Goal: Task Accomplishment & Management: Manage account settings

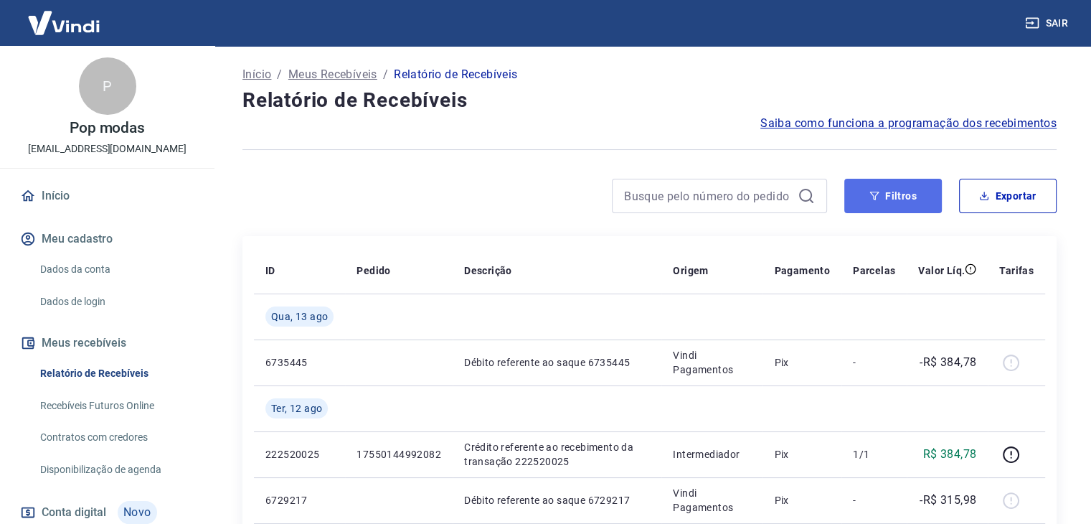
click at [893, 186] on button "Filtros" at bounding box center [893, 196] width 98 height 34
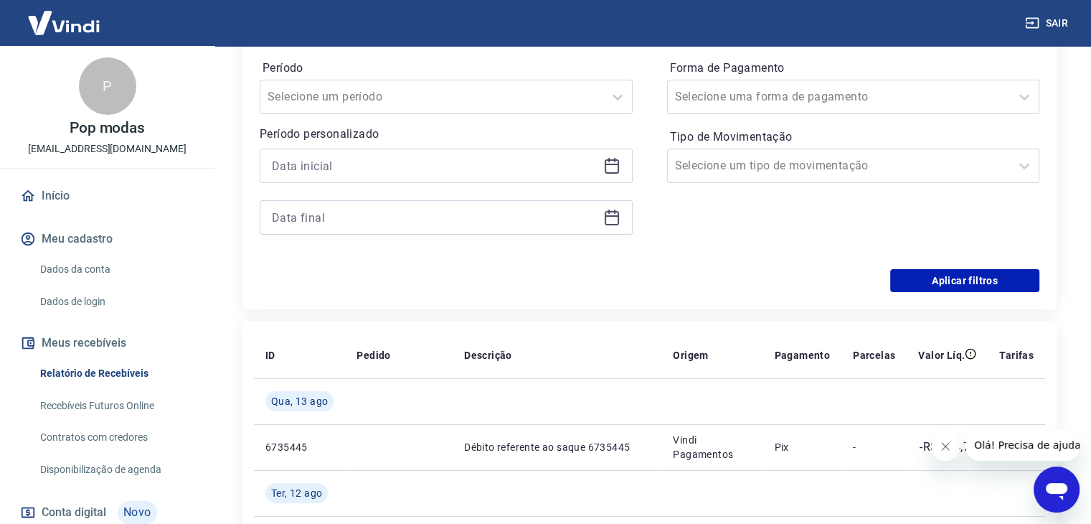
scroll to position [236, 0]
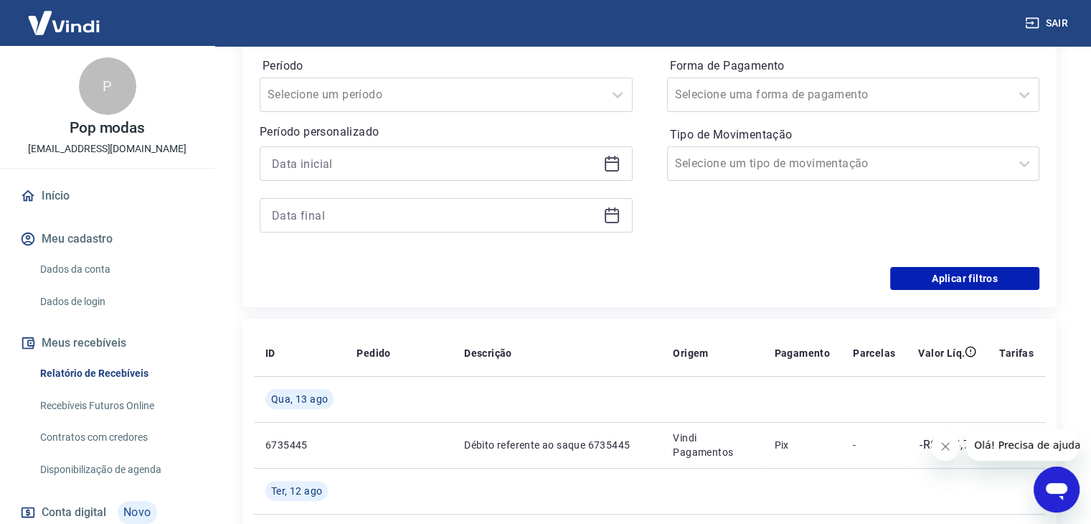
click at [609, 159] on icon at bounding box center [611, 163] width 17 height 17
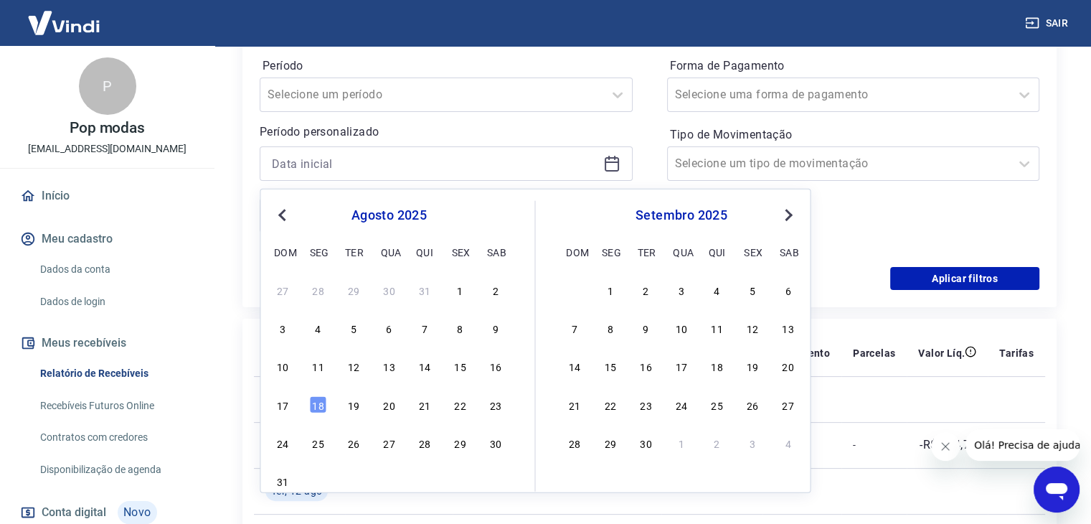
click at [306, 374] on div "10 11 12 13 14 15 16" at bounding box center [389, 365] width 234 height 21
click at [315, 369] on div "11" at bounding box center [318, 365] width 17 height 17
type input "[DATE]"
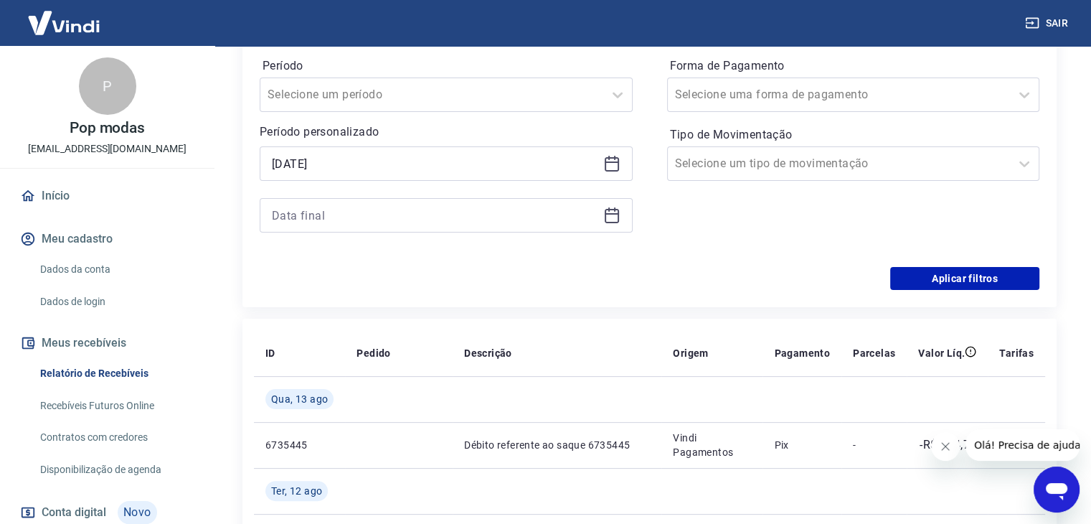
click at [375, 229] on div at bounding box center [446, 215] width 373 height 34
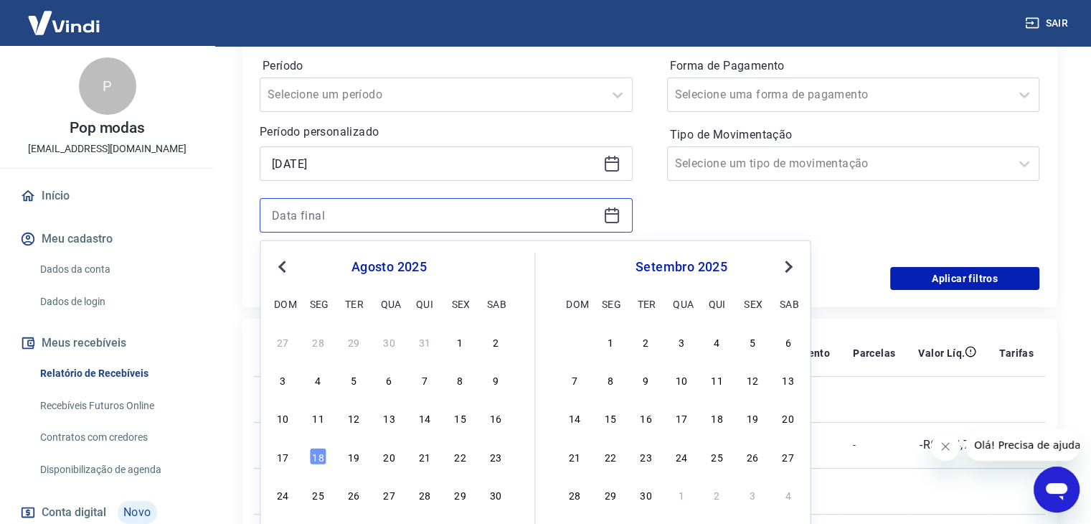
click at [390, 219] on input at bounding box center [435, 215] width 326 height 22
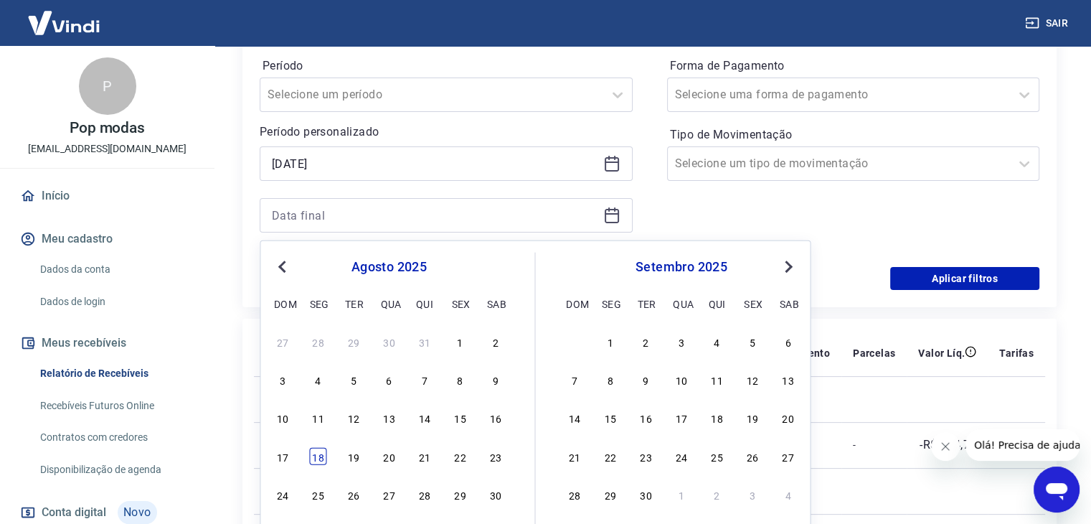
click at [316, 457] on div "18" at bounding box center [318, 455] width 17 height 17
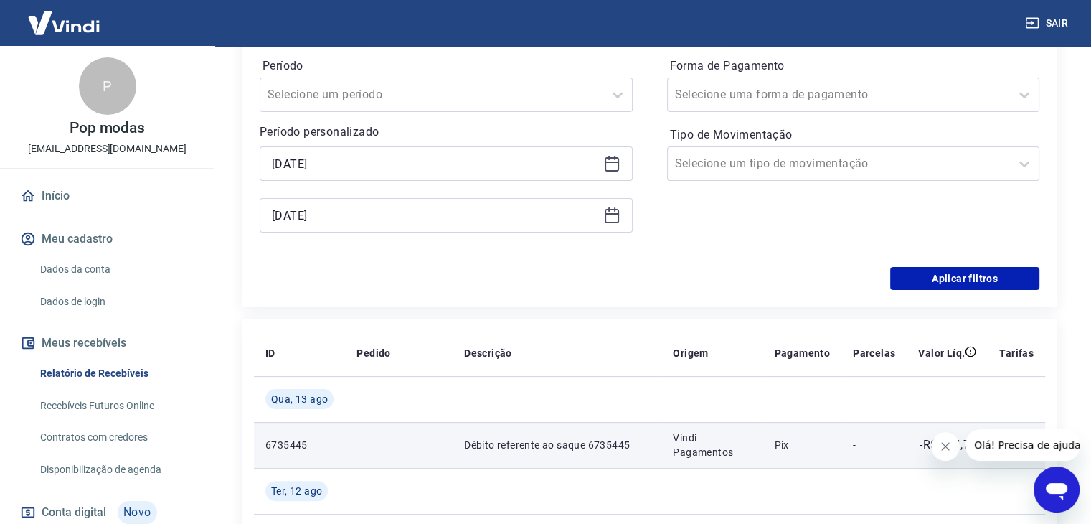
type input "[DATE]"
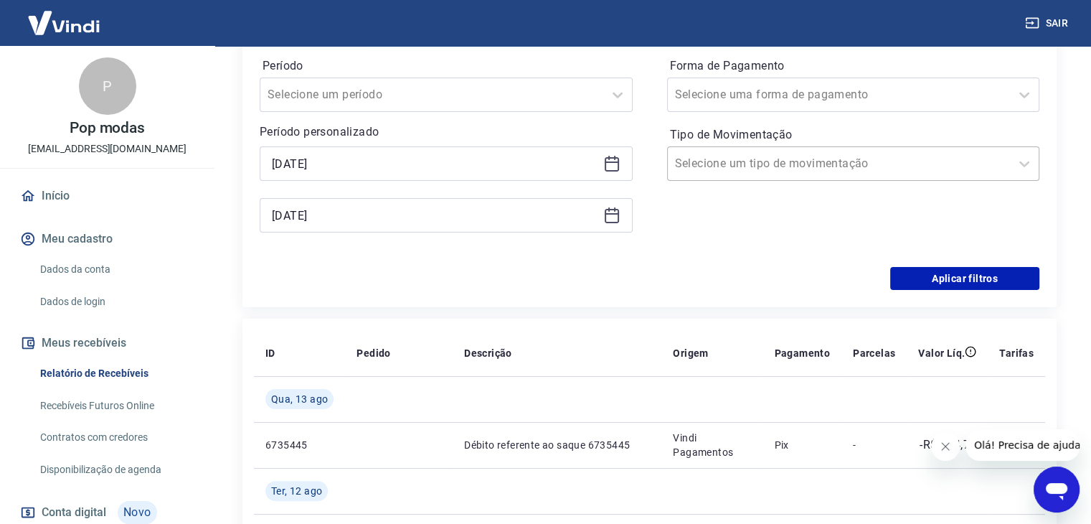
click at [772, 150] on div "Selecione um tipo de movimentação" at bounding box center [853, 163] width 373 height 34
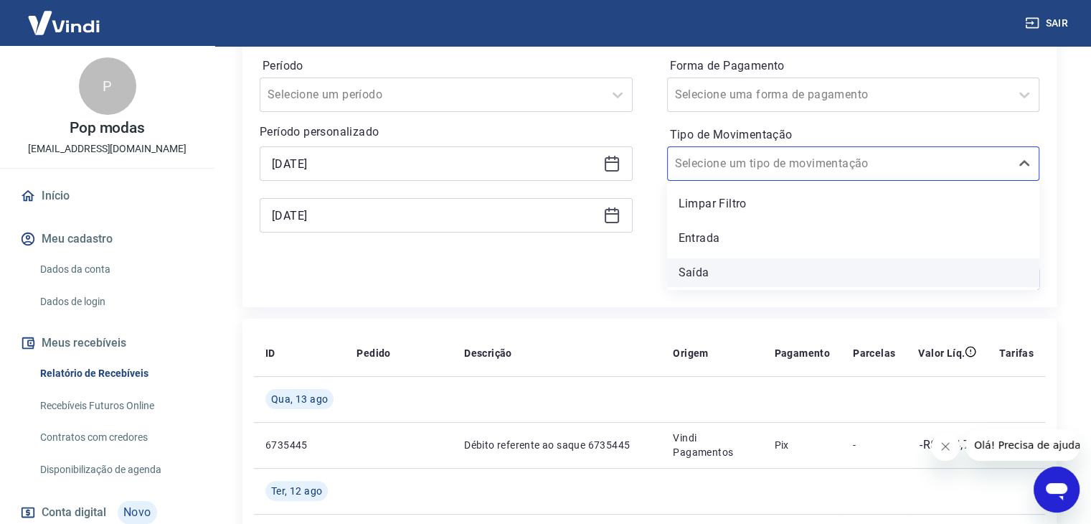
click at [712, 268] on div "Saída" at bounding box center [853, 272] width 373 height 29
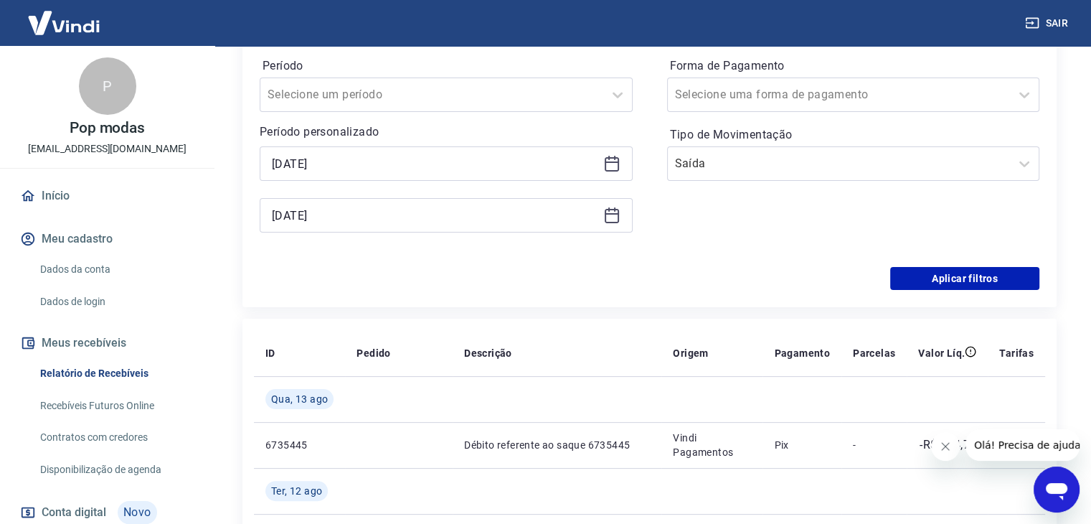
click at [702, 275] on div "Aplicar filtros" at bounding box center [650, 278] width 780 height 23
click at [908, 271] on button "Aplicar filtros" at bounding box center [964, 278] width 149 height 23
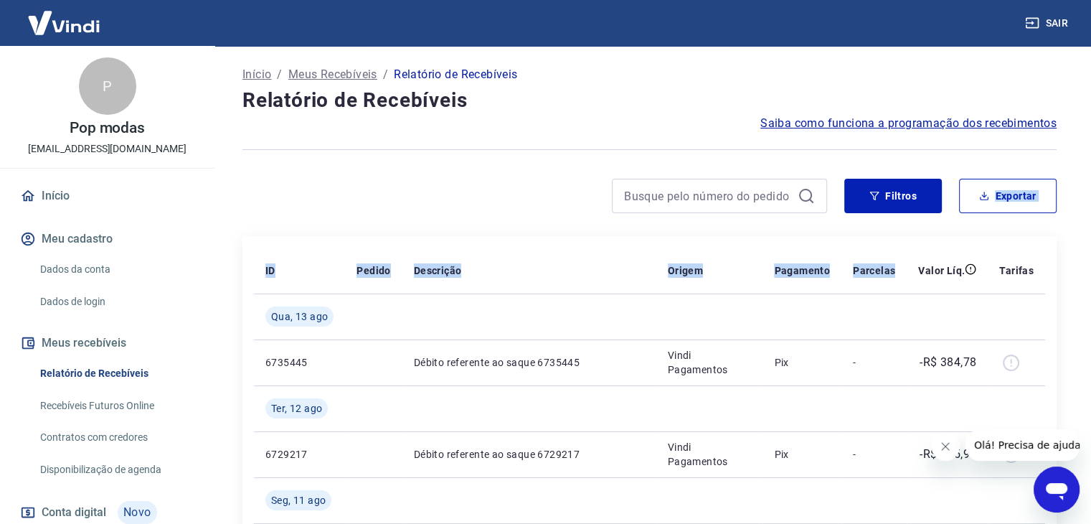
drag, startPoint x: 908, startPoint y: 271, endPoint x: 897, endPoint y: 119, distance: 152.5
click at [897, 119] on div "Início / Meus Recebíveis / Relatório de Recebíveis Relatório de Recebíveis Saib…" at bounding box center [649, 417] width 849 height 743
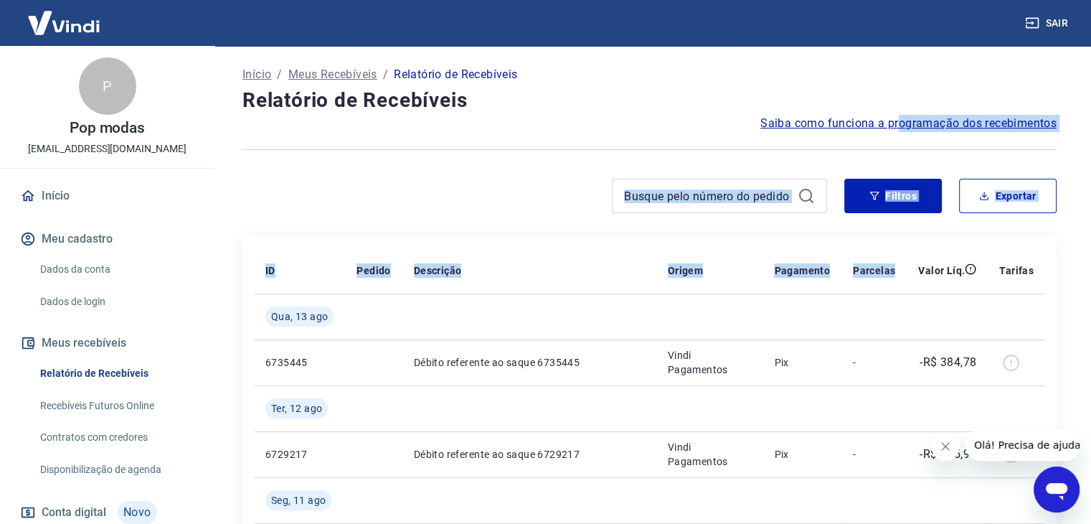
click at [897, 119] on span "Saiba como funciona a programação dos recebimentos" at bounding box center [908, 123] width 296 height 17
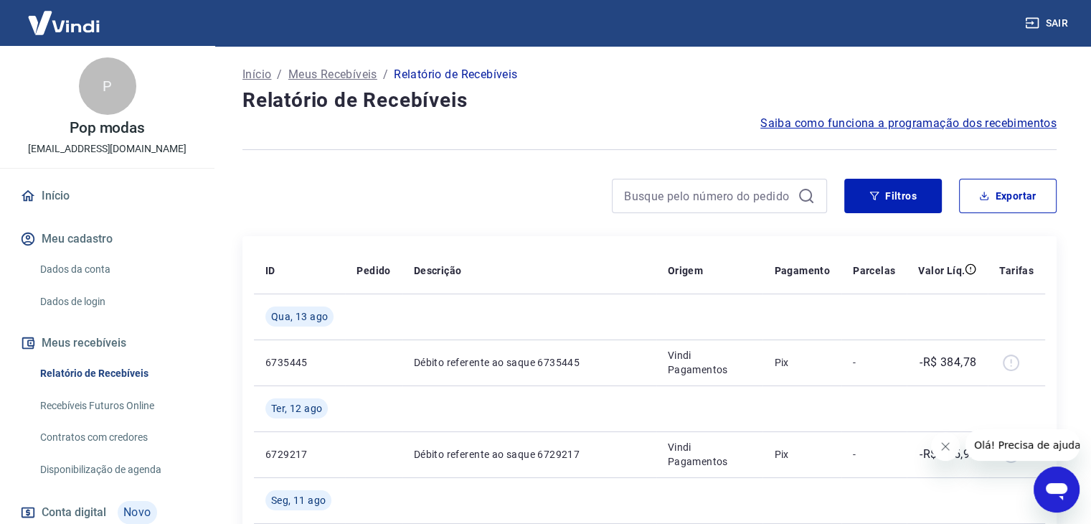
click at [812, 77] on div "Início / Meus Recebíveis / Relatório de Recebíveis" at bounding box center [649, 74] width 814 height 23
click at [911, 225] on div "Início / Meus Recebíveis / Relatório de Recebíveis Relatório de Recebíveis Saib…" at bounding box center [649, 417] width 849 height 743
click at [1037, 198] on button "Exportar" at bounding box center [1008, 196] width 98 height 34
type input "[DATE]"
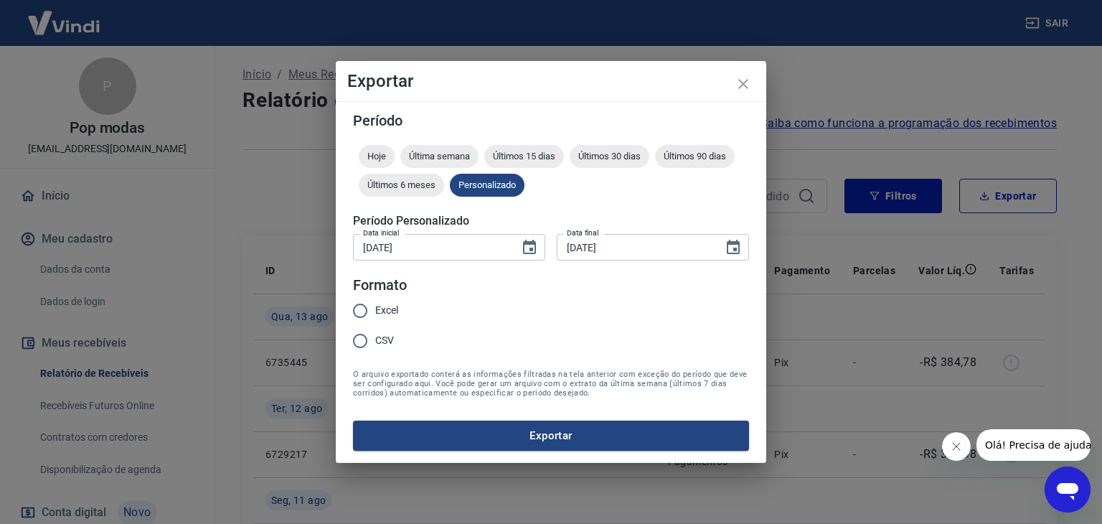
click at [395, 314] on span "Excel" at bounding box center [386, 310] width 23 height 15
click at [375, 314] on input "Excel" at bounding box center [360, 311] width 30 height 30
radio input "true"
click at [525, 448] on button "Exportar" at bounding box center [551, 435] width 396 height 30
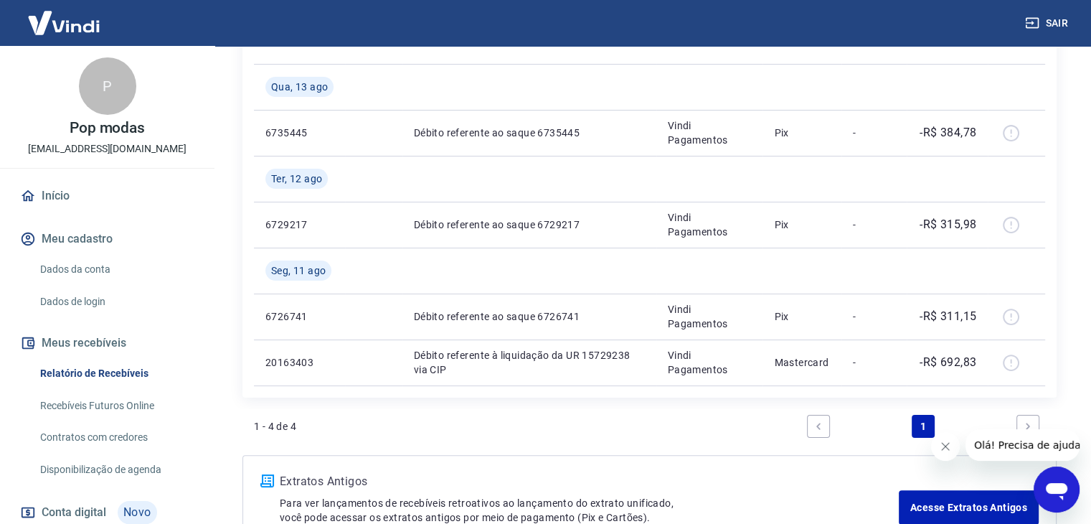
scroll to position [258, 0]
